Goal: Information Seeking & Learning: Learn about a topic

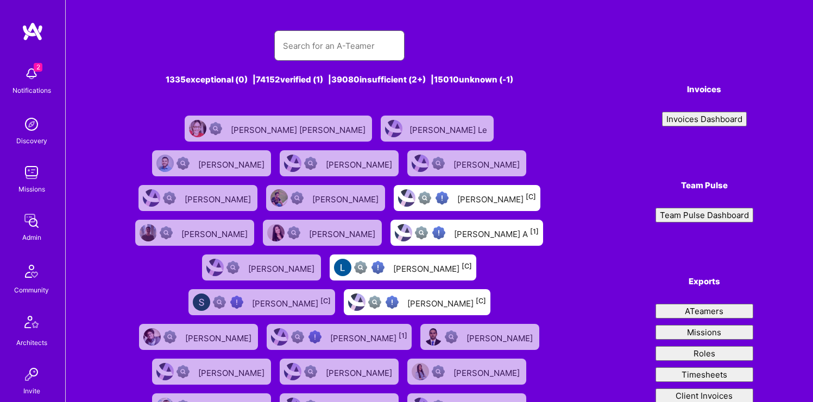
click at [350, 57] on input "text" at bounding box center [339, 46] width 113 height 28
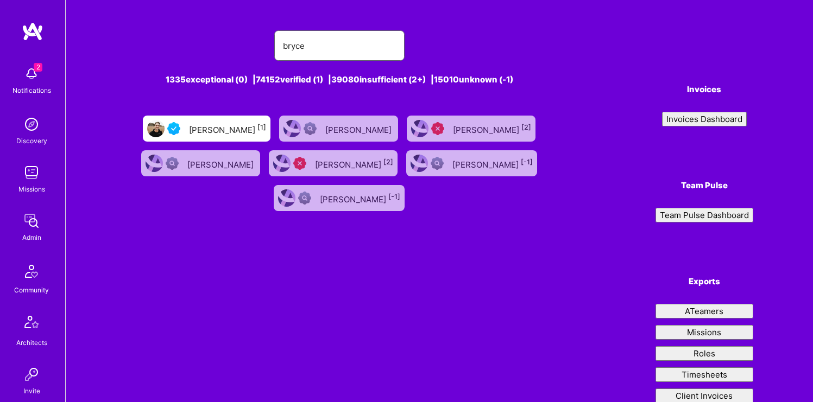
type input "bryce"
click at [236, 129] on div "[PERSON_NAME] [1]" at bounding box center [227, 129] width 77 height 14
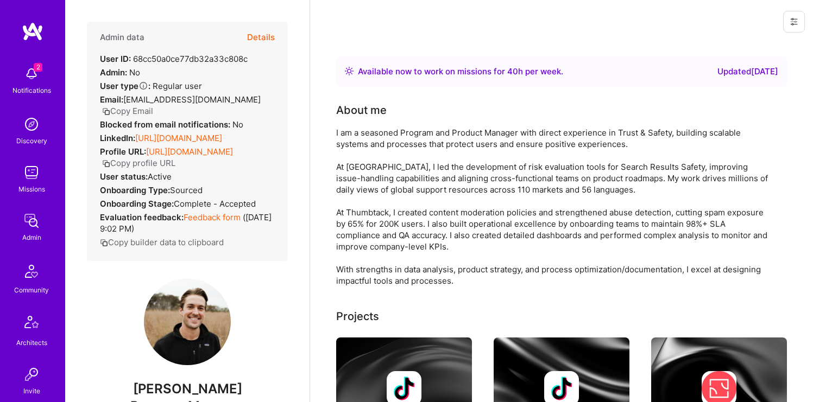
click at [202, 143] on link "[URL][DOMAIN_NAME]" at bounding box center [178, 138] width 87 height 10
click at [262, 35] on button "Details" at bounding box center [261, 37] width 28 height 31
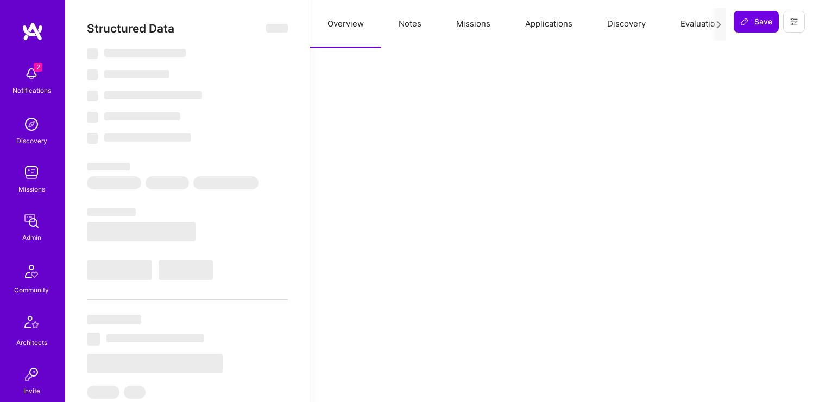
click at [460, 21] on button "Missions" at bounding box center [473, 24] width 69 height 48
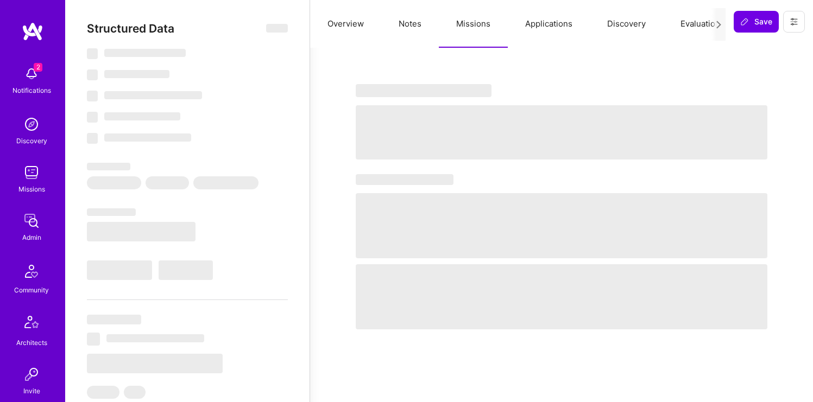
click at [547, 17] on button "Applications" at bounding box center [549, 24] width 82 height 48
select select "Right Now"
select select "4"
select select "7"
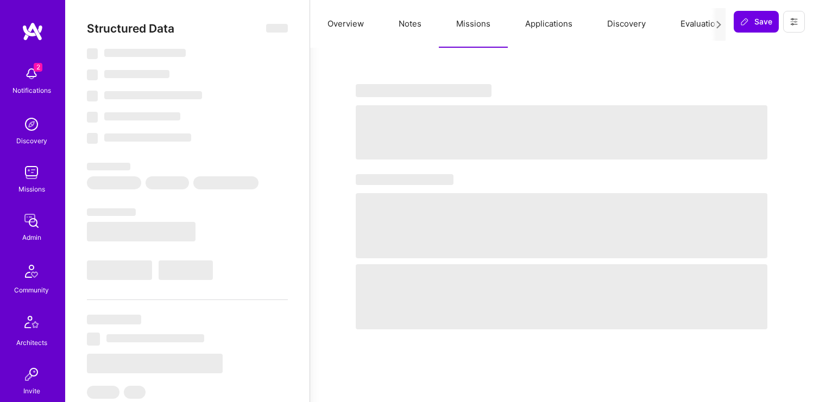
select select "7"
select select "US"
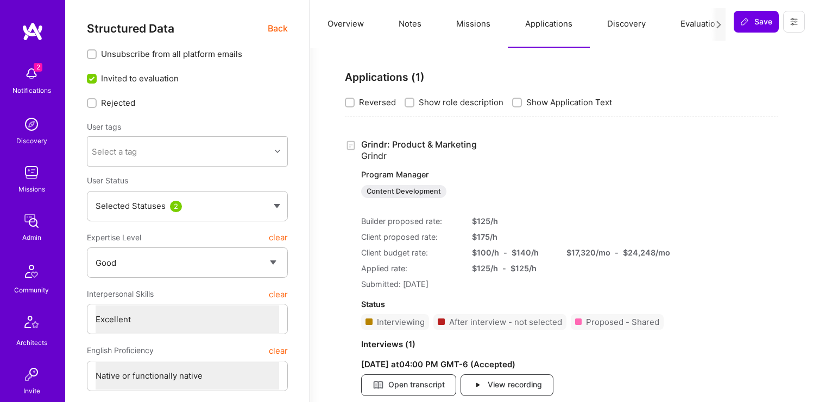
click at [431, 140] on link "Grindr: Product & Marketing Grindr Program Manager Content Development" at bounding box center [512, 168] width 302 height 59
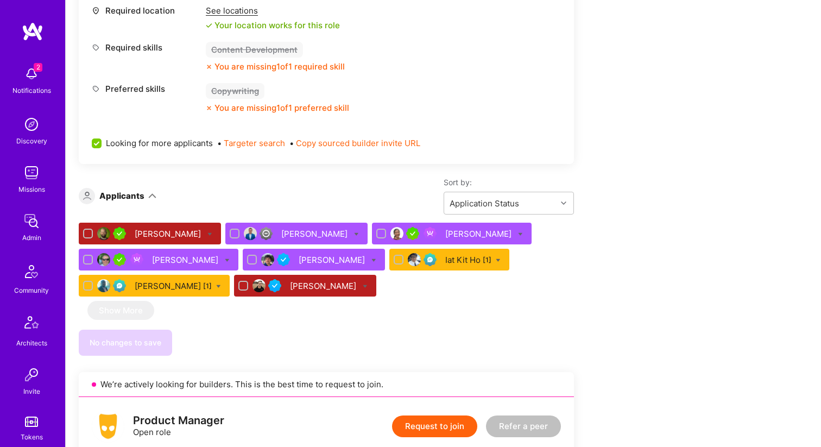
scroll to position [535, 0]
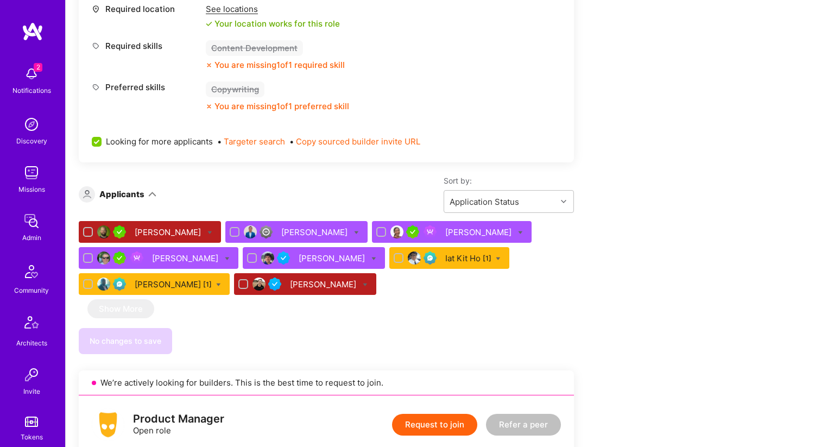
click at [173, 232] on div "[PERSON_NAME]" at bounding box center [169, 231] width 68 height 11
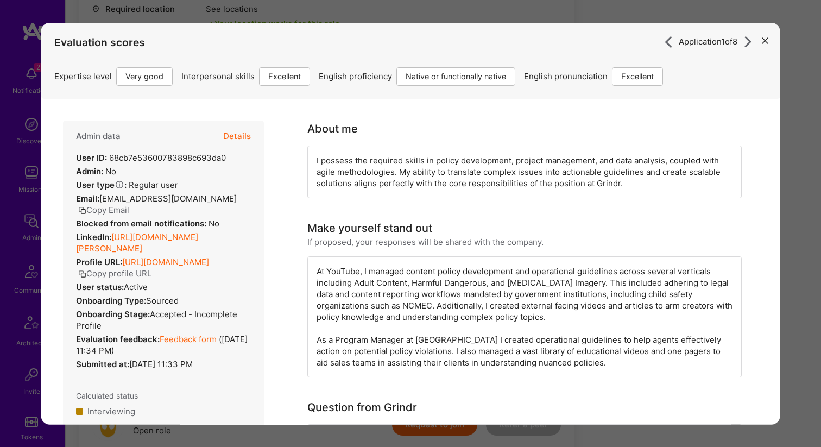
scroll to position [41, 0]
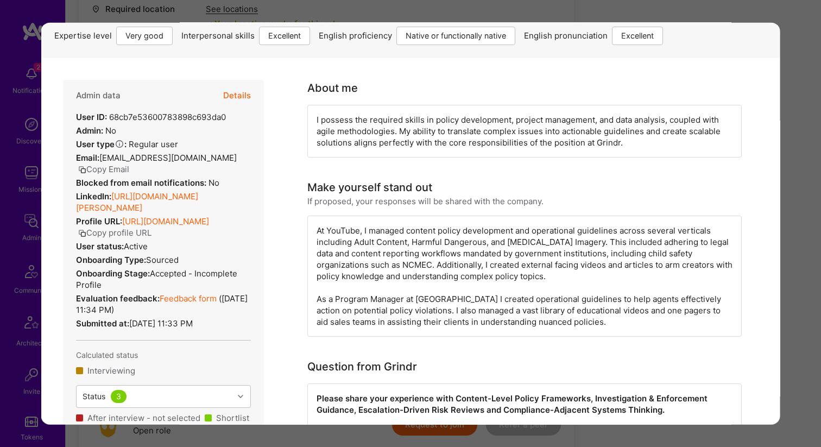
click at [176, 201] on div "LinkedIn: [URL][DOMAIN_NAME][PERSON_NAME]" at bounding box center [163, 201] width 175 height 23
click at [175, 193] on link "[URL][DOMAIN_NAME][PERSON_NAME]" at bounding box center [137, 202] width 122 height 22
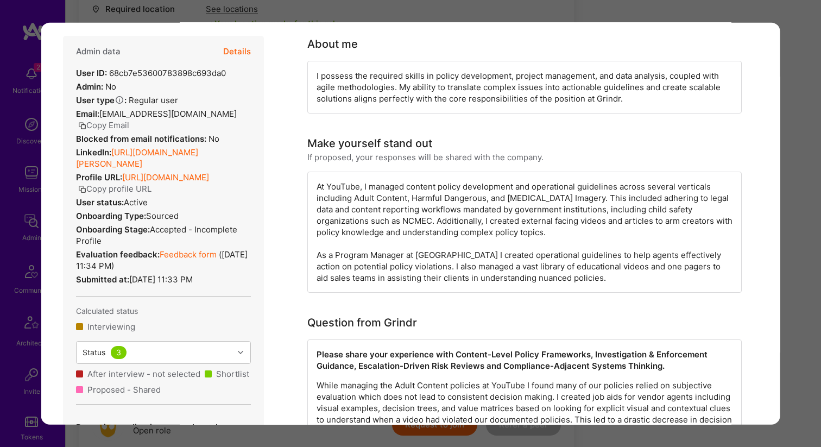
scroll to position [54, 0]
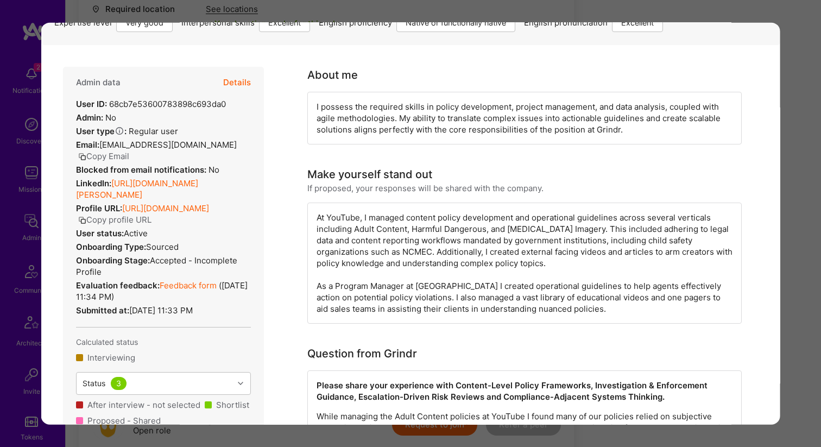
click at [230, 86] on button "Details" at bounding box center [237, 81] width 28 height 31
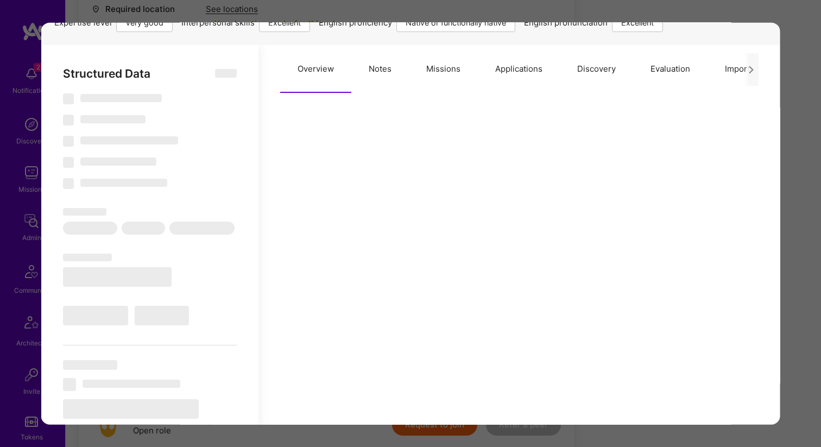
type textarea "x"
select select "Right Now"
select select "5"
select select "7"
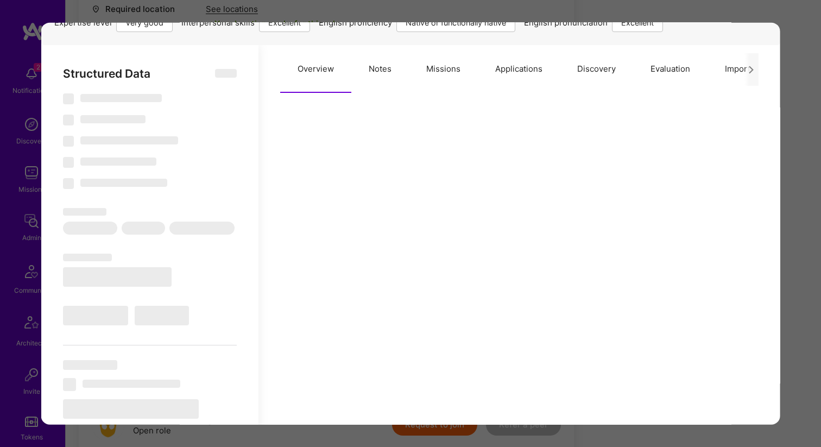
select select "7"
select select "US"
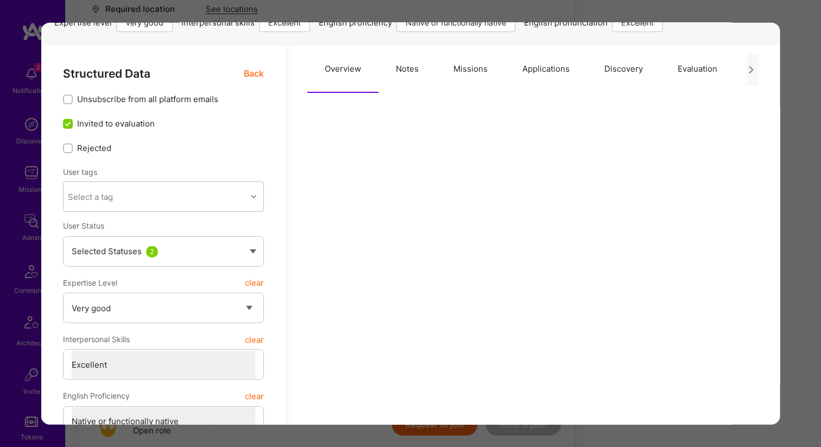
click at [414, 71] on button "Notes" at bounding box center [407, 69] width 58 height 48
type textarea "x"
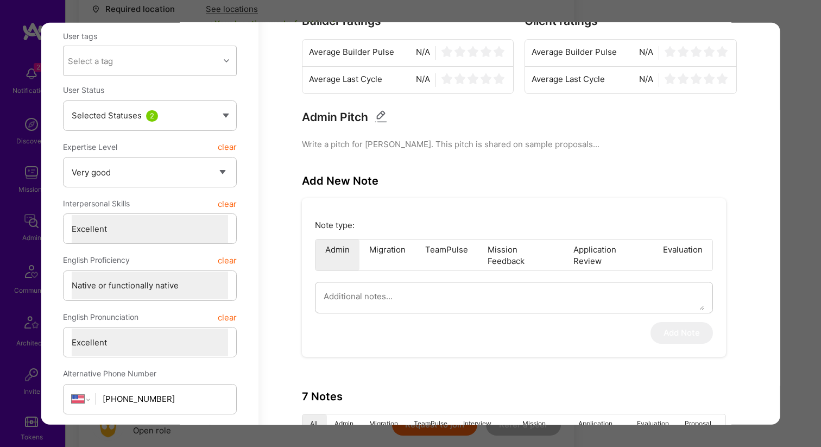
scroll to position [0, 0]
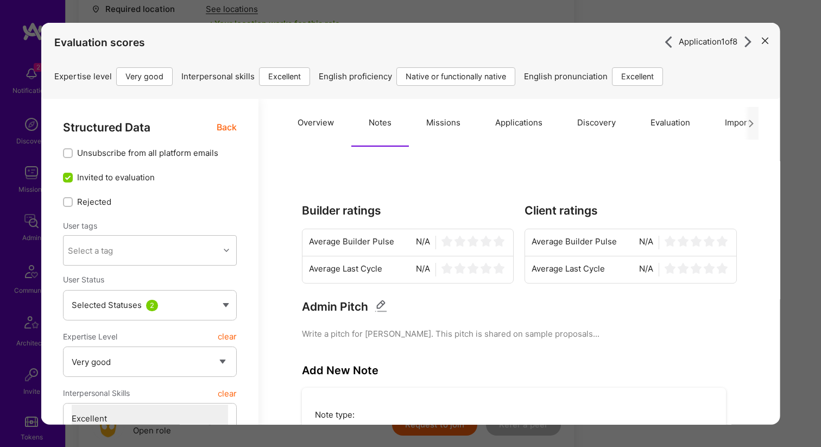
click at [443, 129] on button "Missions" at bounding box center [443, 122] width 69 height 48
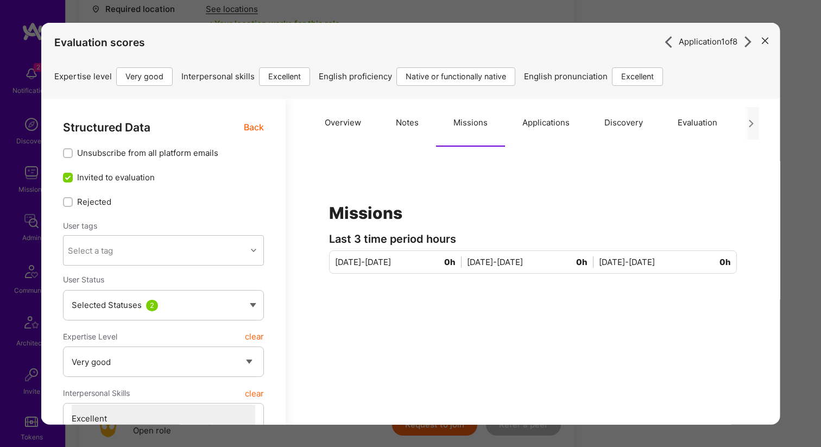
click at [511, 126] on button "Applications" at bounding box center [546, 122] width 82 height 48
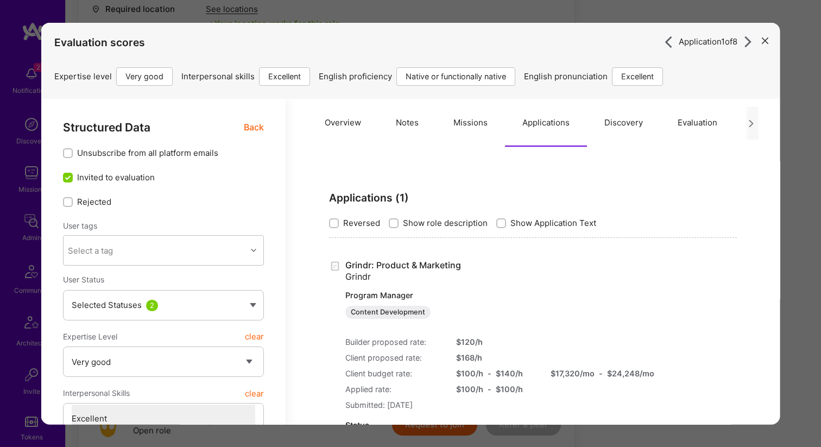
click at [339, 115] on button "Overview" at bounding box center [342, 122] width 71 height 48
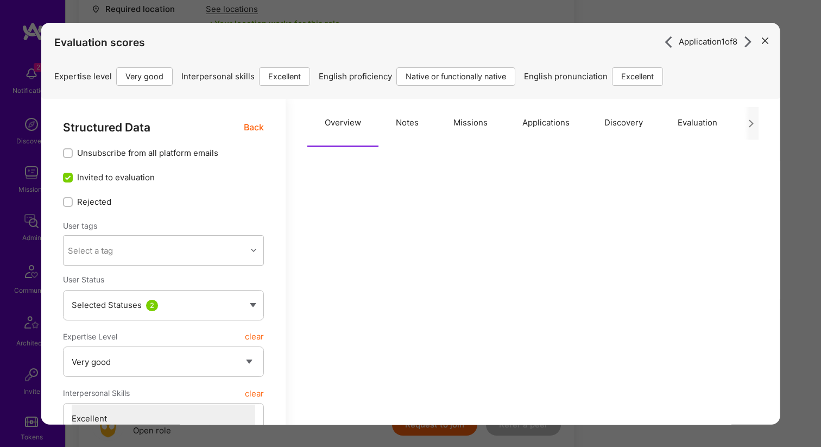
click at [243, 126] on div "Structured Data Back" at bounding box center [163, 127] width 201 height 14
click at [250, 125] on span "Back" at bounding box center [254, 127] width 20 height 14
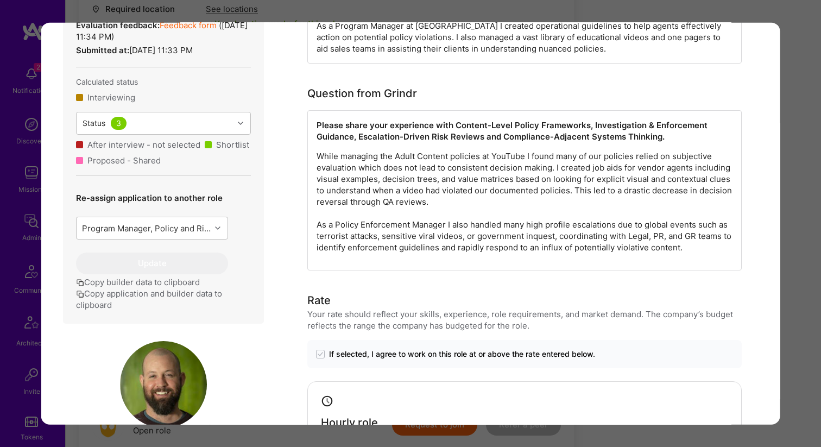
scroll to position [255, 0]
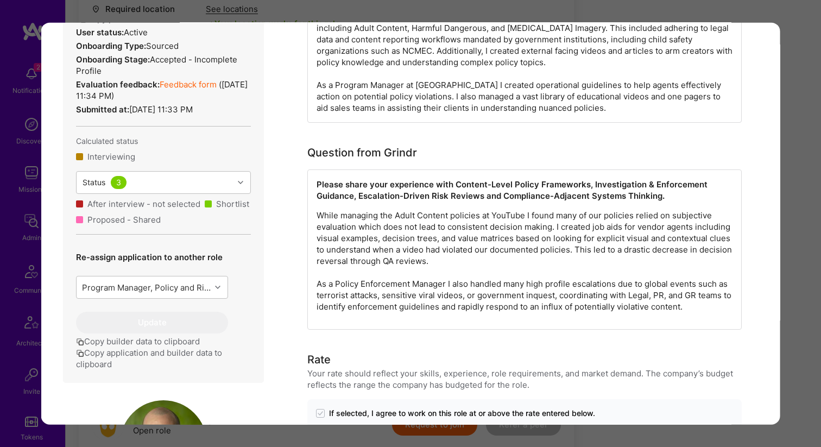
click at [16, 151] on div "Application 1 of 8 Evaluation scores Expertise level Very good Interpersonal sk…" at bounding box center [410, 223] width 821 height 447
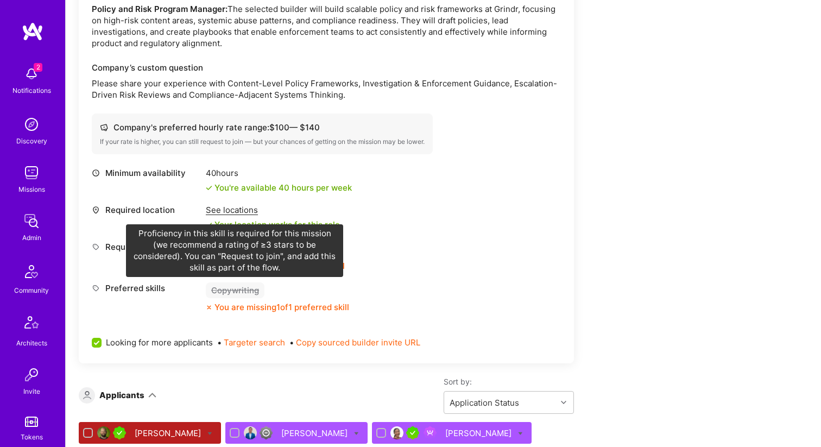
scroll to position [274, 0]
